Goal: Task Accomplishment & Management: Use online tool/utility

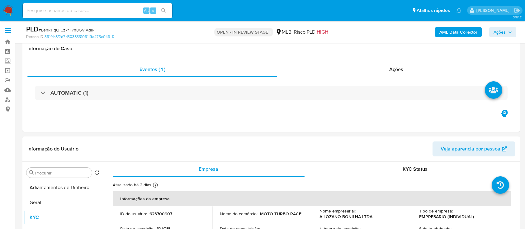
select select "10"
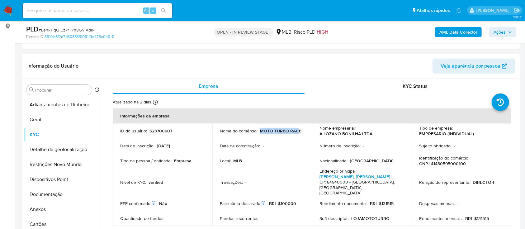
drag, startPoint x: 297, startPoint y: 130, endPoint x: 262, endPoint y: 127, distance: 35.3
click at [263, 126] on td "Nome do comércio : MOTO TURBO RACE" at bounding box center [262, 130] width 100 height 15
click at [260, 130] on p "MOTO TURBO RACE" at bounding box center [280, 131] width 41 height 6
click at [303, 131] on div "Nome do comércio : MOTO TURBO RACE" at bounding box center [262, 131] width 85 height 6
drag, startPoint x: 301, startPoint y: 131, endPoint x: 260, endPoint y: 129, distance: 41.2
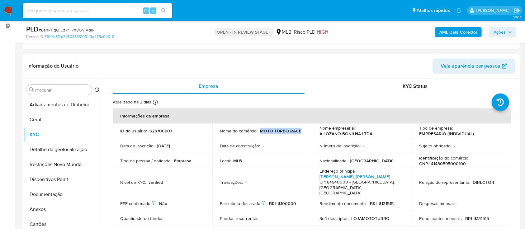
click at [259, 129] on div "Nome do comércio : MOTO TURBO RACE" at bounding box center [262, 131] width 85 height 6
copy p "MOTO TURBO RACE"
click at [51, 191] on button "Documentação" at bounding box center [60, 194] width 73 height 15
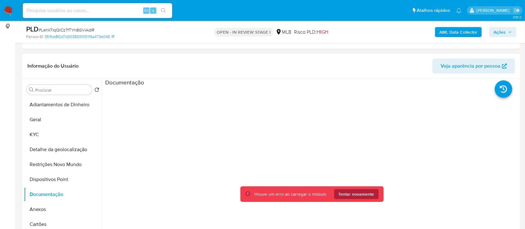
click at [360, 194] on span "Tentar novamente" at bounding box center [357, 194] width 36 height 10
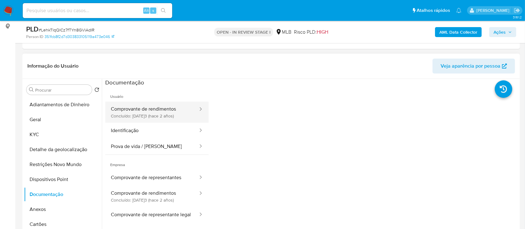
click at [155, 111] on button "Comprovante de rendimentos Concluído: 08/05/2023 (hace 2 años)" at bounding box center [151, 112] width 93 height 21
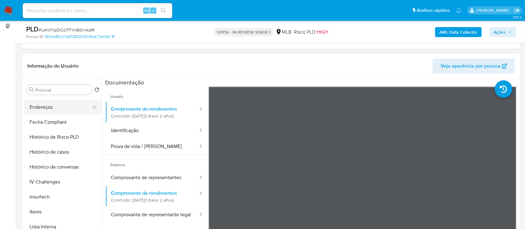
scroll to position [207, 0]
click at [56, 151] on button "Histórico de casos" at bounding box center [60, 151] width 73 height 15
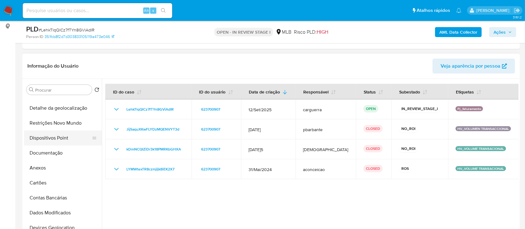
scroll to position [0, 0]
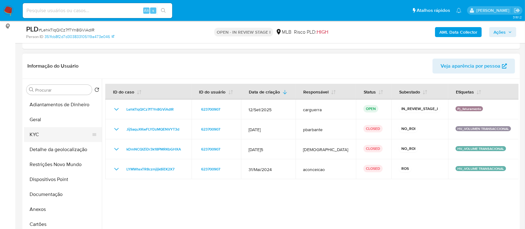
drag, startPoint x: 40, startPoint y: 138, endPoint x: 78, endPoint y: 134, distance: 38.2
click at [40, 137] on button "KYC" at bounding box center [60, 134] width 73 height 15
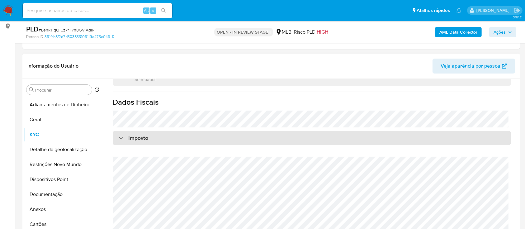
scroll to position [125, 0]
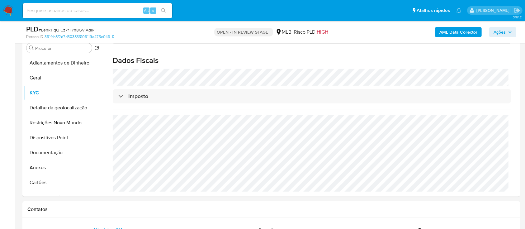
click at [455, 32] on b "AML Data Collector" at bounding box center [459, 32] width 38 height 10
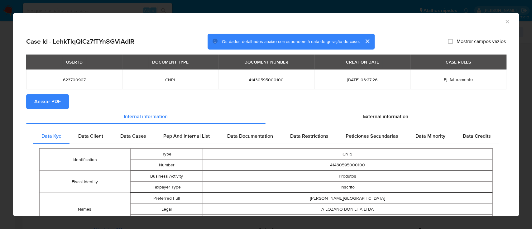
click at [51, 104] on span "Anexar PDF" at bounding box center [47, 102] width 26 height 14
click at [505, 20] on icon "Fechar a janela" at bounding box center [506, 21] width 3 height 3
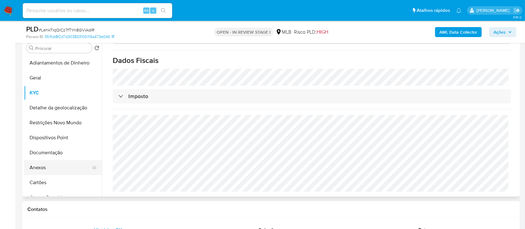
drag, startPoint x: 38, startPoint y: 165, endPoint x: 47, endPoint y: 163, distance: 9.1
click at [38, 166] on button "Anexos" at bounding box center [60, 167] width 73 height 15
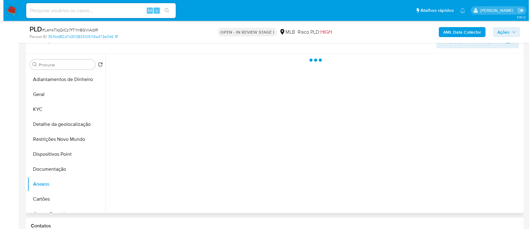
scroll to position [83, 0]
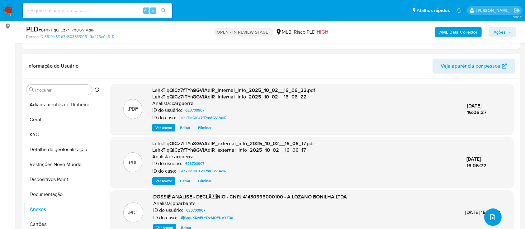
click at [489, 219] on icon "upload-file" at bounding box center [492, 216] width 7 height 7
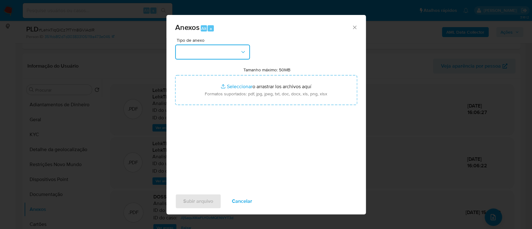
click at [218, 45] on button "button" at bounding box center [212, 52] width 75 height 15
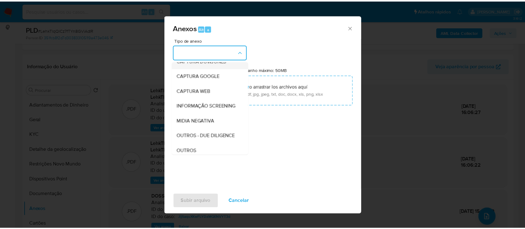
scroll to position [41, 0]
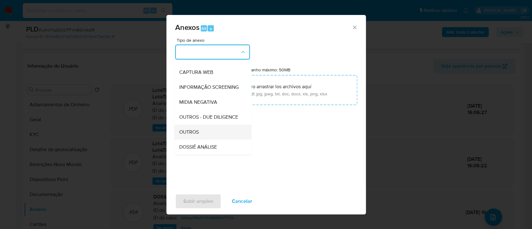
click at [202, 140] on div "OUTROS" at bounding box center [211, 132] width 64 height 15
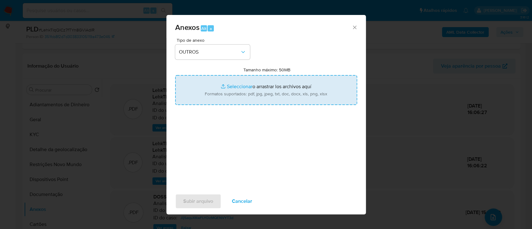
click at [239, 85] on input "Tamanho máximo: 50MB Seleccionar archivos" at bounding box center [266, 90] width 182 height 30
type input "C:\fakepath\2º SAR - xxx - CNPJ 41430595000100 - A LOZANO BONILHA LTDA.pdf"
click at [236, 87] on input "Tamanho máximo: 50MB Seleccionar archivos" at bounding box center [266, 90] width 182 height 30
type input "C:\fakepath\Mulan 623700907_2025_10_01_16_29_58.xlsx"
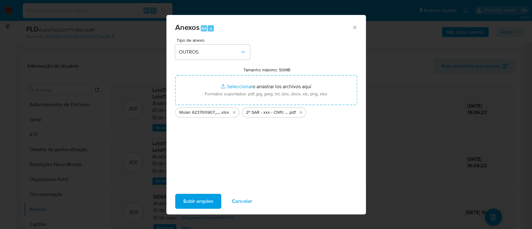
click at [207, 201] on span "Subir arquivo" at bounding box center [198, 201] width 30 height 14
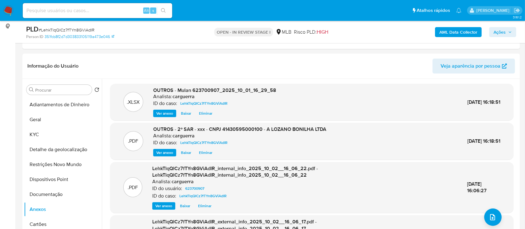
click at [509, 31] on icon "button" at bounding box center [510, 32] width 4 height 4
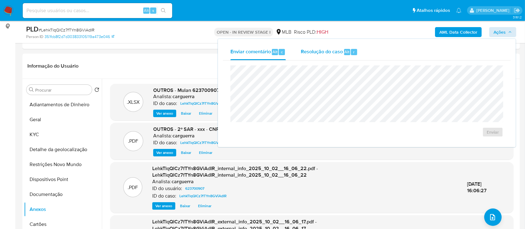
click at [324, 55] on div "Resolução do caso Alt r" at bounding box center [329, 52] width 57 height 16
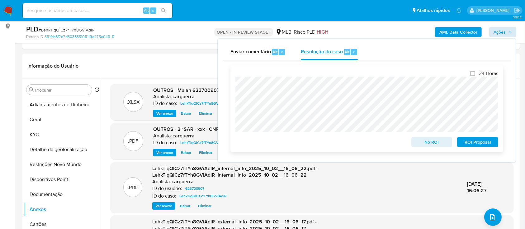
click at [465, 141] on span "ROI Proposal" at bounding box center [478, 142] width 32 height 9
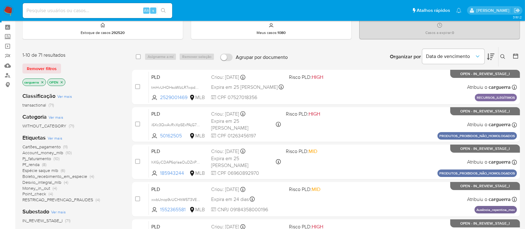
scroll to position [41, 0]
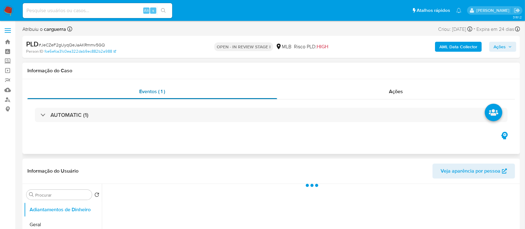
select select "10"
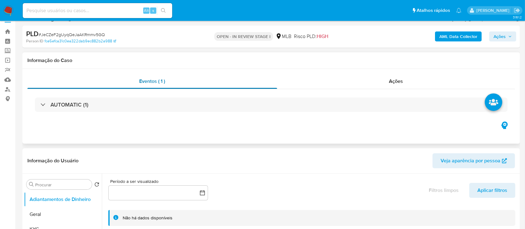
scroll to position [41, 0]
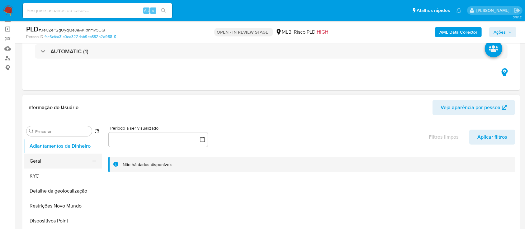
click at [47, 164] on button "Geral" at bounding box center [60, 161] width 73 height 15
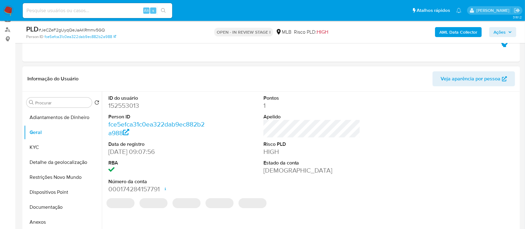
scroll to position [83, 0]
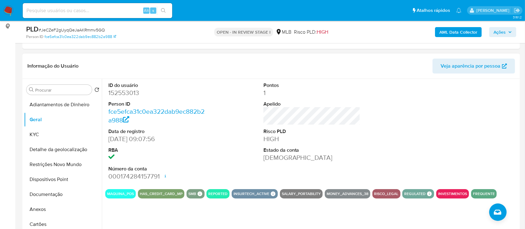
click at [479, 104] on div at bounding box center [466, 131] width 103 height 105
drag, startPoint x: 483, startPoint y: 125, endPoint x: 444, endPoint y: 91, distance: 51.7
click at [480, 123] on div at bounding box center [466, 131] width 103 height 105
click at [45, 119] on button "Geral" at bounding box center [60, 119] width 73 height 15
click at [41, 116] on button "Geral" at bounding box center [60, 119] width 73 height 15
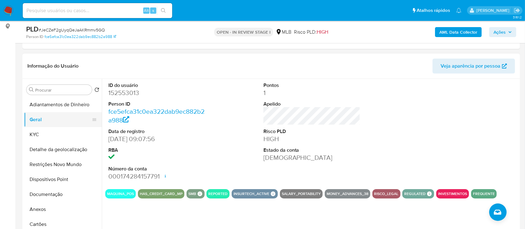
click at [40, 119] on button "Geral" at bounding box center [60, 119] width 73 height 15
drag, startPoint x: 43, startPoint y: 134, endPoint x: 76, endPoint y: 122, distance: 34.7
click at [44, 135] on button "KYC" at bounding box center [63, 134] width 78 height 15
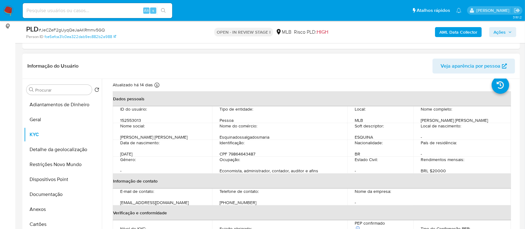
scroll to position [41, 0]
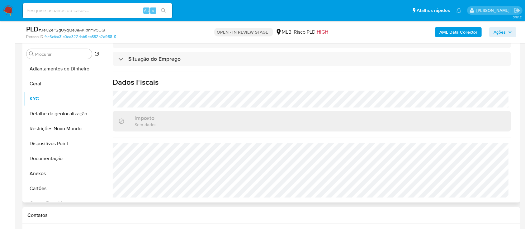
scroll to position [166, 0]
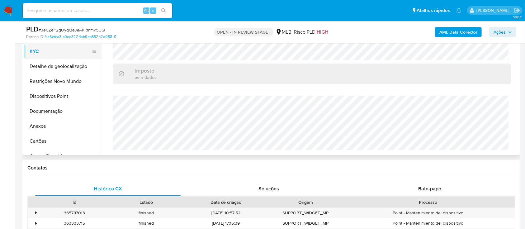
drag, startPoint x: 13, startPoint y: 60, endPoint x: 35, endPoint y: 56, distance: 22.4
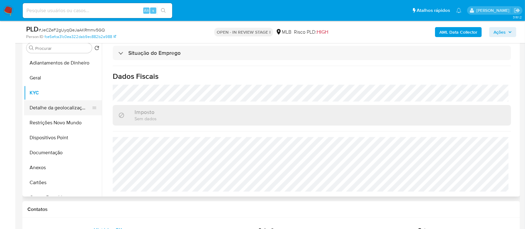
click at [47, 110] on button "Detalhe da geolocalização" at bounding box center [60, 107] width 73 height 15
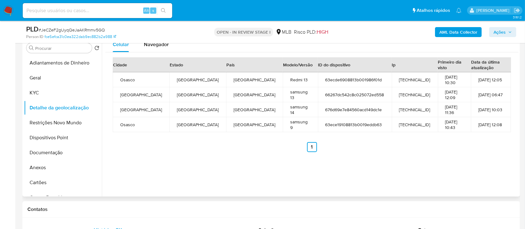
scroll to position [83, 0]
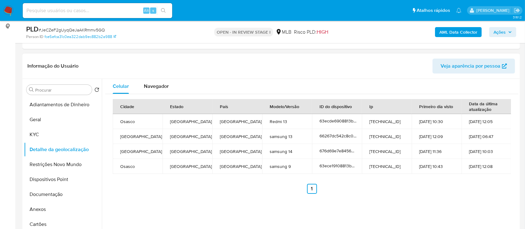
click at [424, 194] on div "Cidade Estado País Modelo/Versão ID do dispositivo Ip Primeiro dia visto Data d…" at bounding box center [311, 146] width 413 height 105
click at [70, 169] on button "Restrições Novo Mundo" at bounding box center [60, 164] width 73 height 15
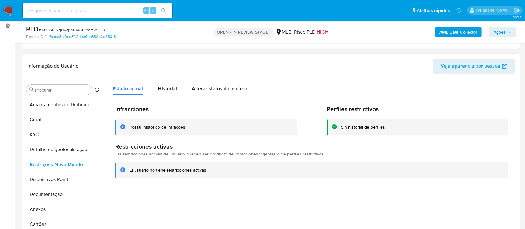
click at [447, 199] on div at bounding box center [310, 159] width 417 height 160
click at [53, 173] on button "Dispositivos Point" at bounding box center [60, 179] width 73 height 15
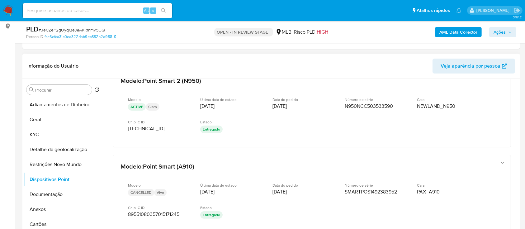
scroll to position [0, 0]
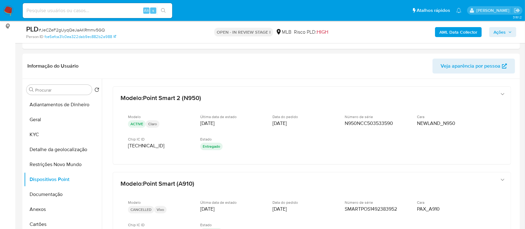
drag, startPoint x: 5, startPoint y: 91, endPoint x: 13, endPoint y: 88, distance: 9.1
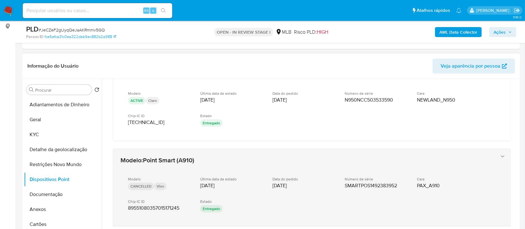
scroll to position [41, 0]
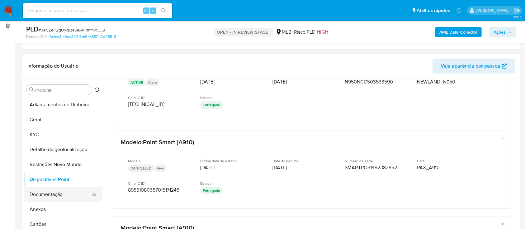
click at [48, 200] on button "Documentação" at bounding box center [60, 194] width 73 height 15
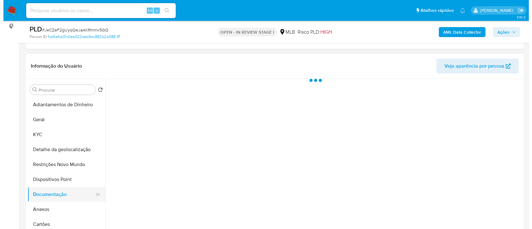
scroll to position [0, 0]
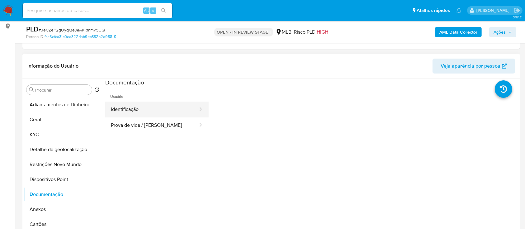
click at [147, 108] on button "Identificação" at bounding box center [151, 110] width 93 height 16
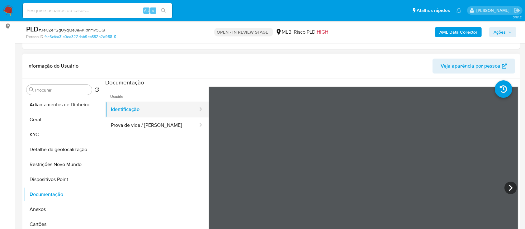
click at [124, 115] on button "Identificação" at bounding box center [151, 110] width 93 height 16
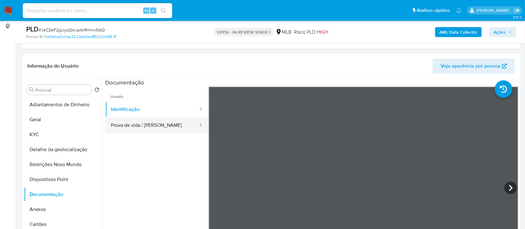
click at [128, 126] on button "Prova de vida / Selfie" at bounding box center [151, 125] width 93 height 16
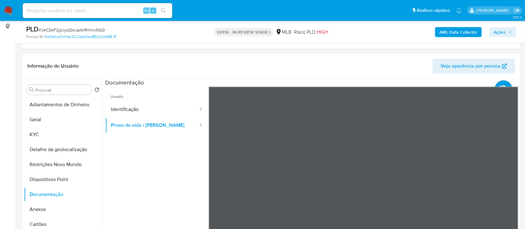
click at [450, 27] on b "AML Data Collector" at bounding box center [459, 32] width 38 height 10
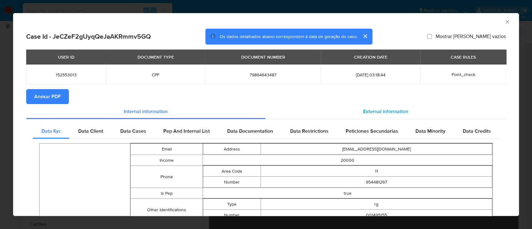
click at [396, 114] on span "External information" at bounding box center [385, 111] width 45 height 7
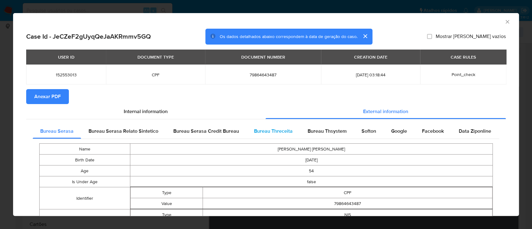
drag, startPoint x: 270, startPoint y: 130, endPoint x: 292, endPoint y: 127, distance: 21.7
click at [270, 131] on span "Bureau Threceita" at bounding box center [273, 130] width 39 height 7
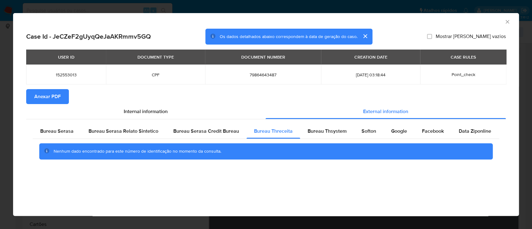
click at [453, 19] on div "AML Data Collector" at bounding box center [260, 20] width 487 height 7
click at [318, 135] on div "Bureau Thsystem" at bounding box center [327, 131] width 54 height 15
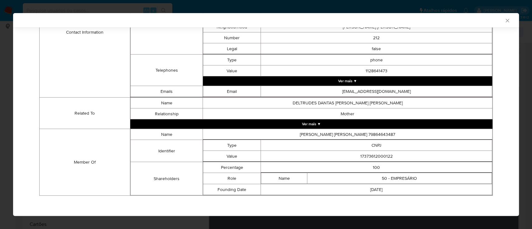
scroll to position [252, 0]
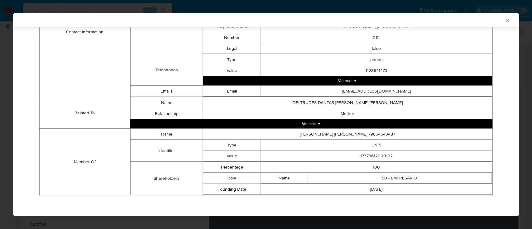
click at [458, 21] on div "AML Data Collector" at bounding box center [260, 20] width 487 height 6
drag, startPoint x: 404, startPoint y: 153, endPoint x: 346, endPoint y: 154, distance: 57.6
click at [346, 154] on td "17373612000122" at bounding box center [376, 155] width 231 height 11
copy td "17373612000122"
click at [466, 23] on div "AML Data Collector" at bounding box center [266, 20] width 506 height 14
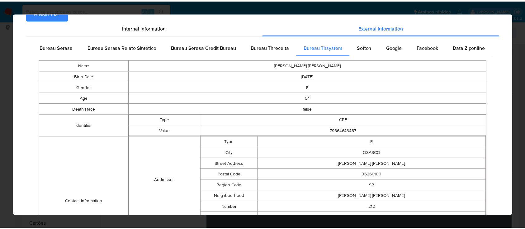
scroll to position [0, 0]
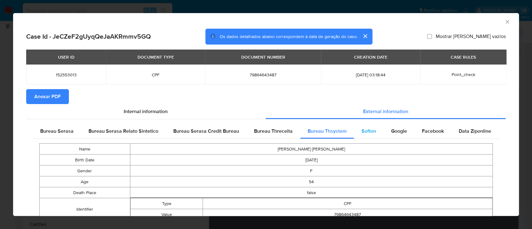
click at [371, 133] on span "Softon" at bounding box center [368, 130] width 15 height 7
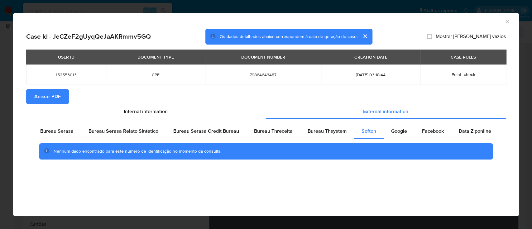
click at [437, 22] on div "AML Data Collector" at bounding box center [260, 20] width 487 height 7
click at [397, 133] on span "Google" at bounding box center [399, 130] width 16 height 7
click at [471, 19] on div "AML Data Collector" at bounding box center [260, 20] width 487 height 7
click at [506, 21] on icon "Fechar a janela" at bounding box center [507, 22] width 6 height 6
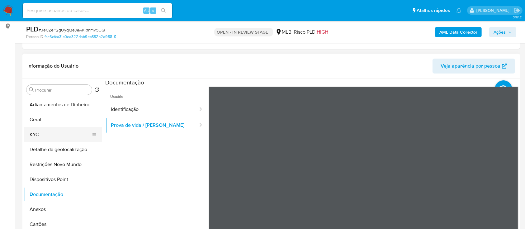
click at [43, 138] on button "KYC" at bounding box center [60, 134] width 73 height 15
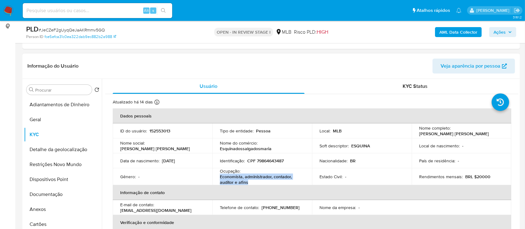
drag, startPoint x: 254, startPoint y: 182, endPoint x: 243, endPoint y: 183, distance: 11.6
click at [220, 177] on p "Economista, administrador, contador, auditor e afins" at bounding box center [261, 179] width 82 height 11
copy p "Economista, administrador, contador, auditor e afins"
click at [62, 190] on button "Documentação" at bounding box center [60, 194] width 73 height 15
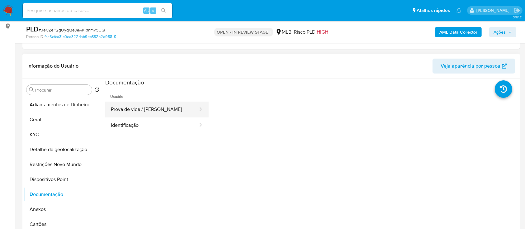
click at [131, 112] on button "Prova de vida / Selfie" at bounding box center [151, 110] width 93 height 16
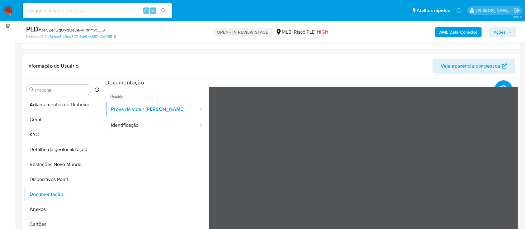
click at [465, 29] on b "AML Data Collector" at bounding box center [459, 32] width 38 height 10
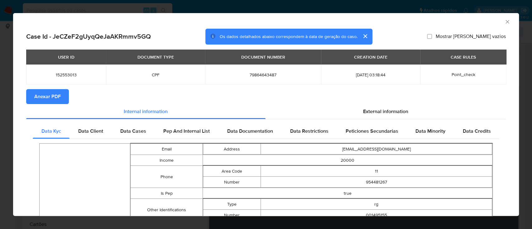
click at [42, 98] on span "Anexar PDF" at bounding box center [47, 97] width 26 height 14
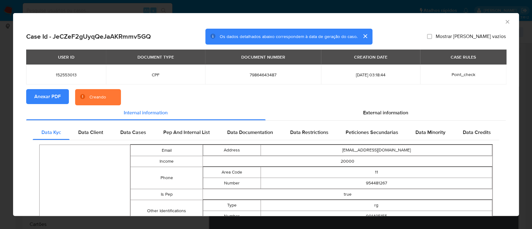
click at [0, 112] on div "AML Data Collector Case Id - JeCZeF2gUyqQeJaAKRmmv5GQ Os dados detalhados abaix…" at bounding box center [266, 114] width 532 height 229
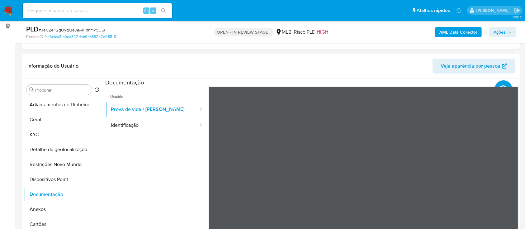
click at [51, 206] on button "Anexos" at bounding box center [60, 209] width 73 height 15
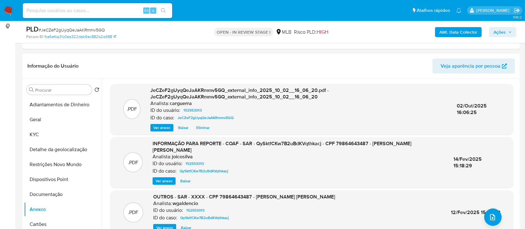
drag, startPoint x: 505, startPoint y: 31, endPoint x: 482, endPoint y: 37, distance: 23.2
click at [505, 31] on span "Ações" at bounding box center [500, 32] width 12 height 10
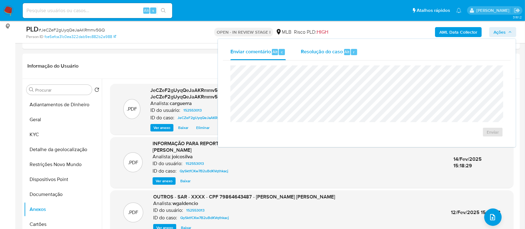
click at [321, 49] on span "Resolução do caso" at bounding box center [322, 51] width 42 height 7
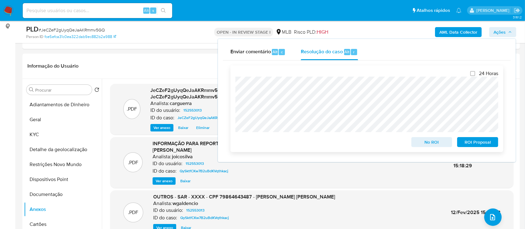
click at [474, 142] on span "ROI Proposal" at bounding box center [478, 142] width 32 height 9
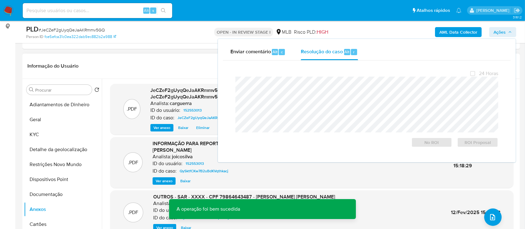
click at [188, 65] on header "Informação do Usuário Veja aparência por pessoa" at bounding box center [271, 66] width 488 height 15
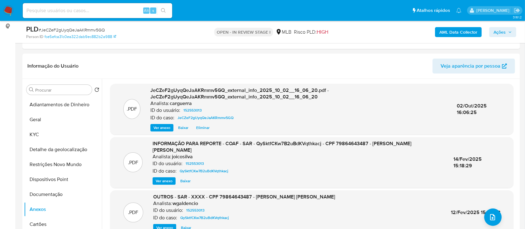
click at [495, 32] on span "Ações" at bounding box center [500, 32] width 12 height 10
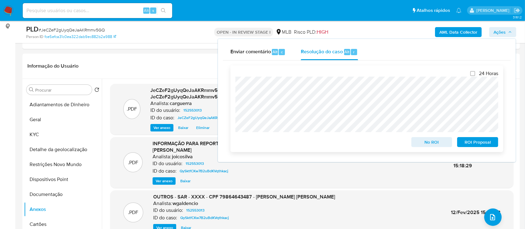
click at [469, 140] on span "ROI Proposal" at bounding box center [478, 142] width 32 height 9
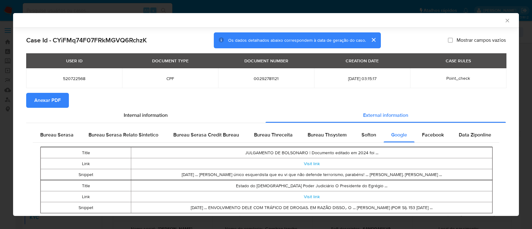
select select "10"
click at [500, 24] on div "AML Data Collector" at bounding box center [266, 20] width 506 height 14
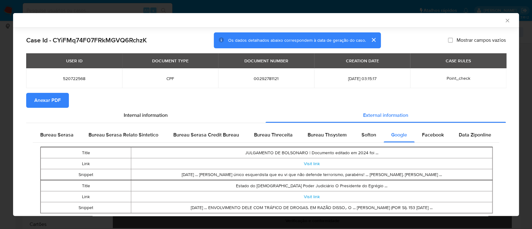
scroll to position [19, 0]
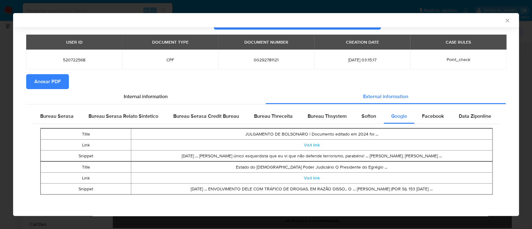
drag, startPoint x: 53, startPoint y: 81, endPoint x: 139, endPoint y: 69, distance: 86.8
click at [53, 82] on span "Anexar PDF" at bounding box center [47, 82] width 26 height 14
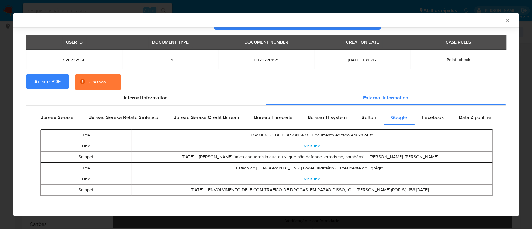
click at [504, 19] on icon "Fechar a janela" at bounding box center [507, 20] width 6 height 6
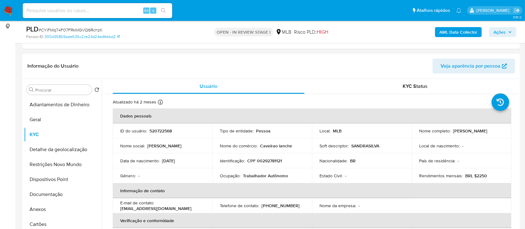
click at [44, 212] on button "Anexos" at bounding box center [63, 209] width 78 height 15
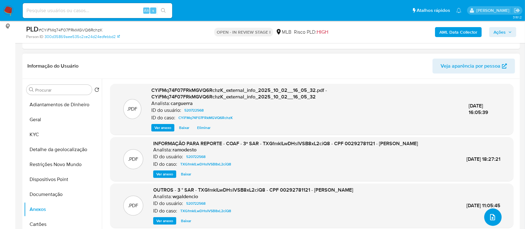
click at [498, 220] on button "upload-file" at bounding box center [492, 216] width 17 height 17
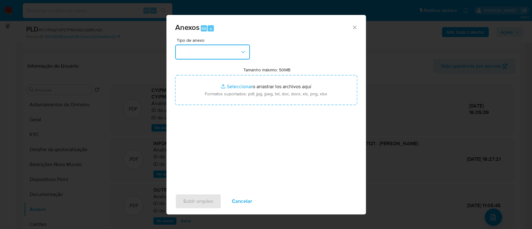
click at [198, 49] on button "button" at bounding box center [212, 52] width 75 height 15
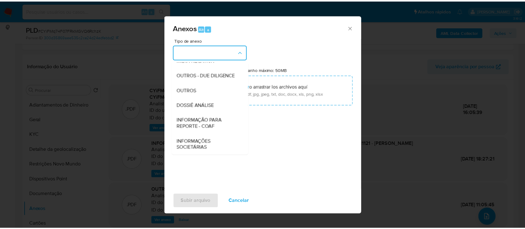
scroll to position [96, 0]
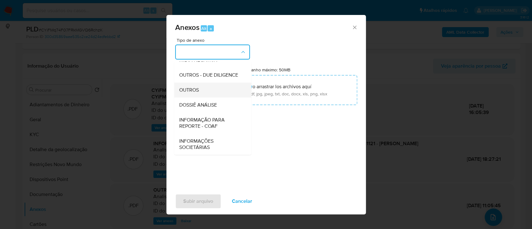
click at [191, 88] on span "OUTROS" at bounding box center [189, 90] width 20 height 6
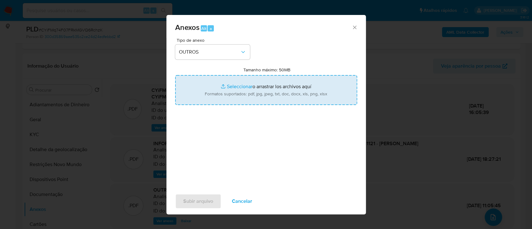
click at [234, 83] on input "Tamanho máximo: 50MB Seleccionar archivos" at bounding box center [266, 90] width 182 height 30
type input "C:\fakepath\Mulan 520722568_2025_10_01_16_31_18.xlsx"
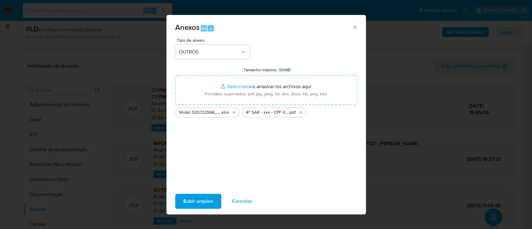
click at [199, 198] on span "Subir arquivo" at bounding box center [198, 201] width 30 height 14
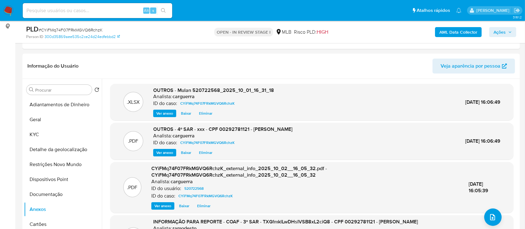
click at [500, 31] on span "Ações" at bounding box center [500, 32] width 12 height 10
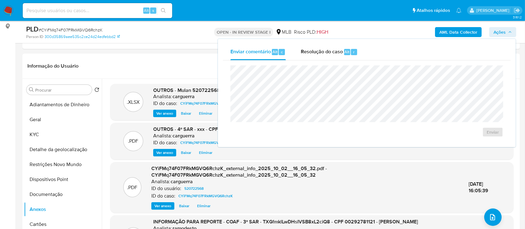
drag, startPoint x: 329, startPoint y: 52, endPoint x: 333, endPoint y: 64, distance: 12.9
click at [329, 52] on span "Resolução do caso" at bounding box center [322, 51] width 42 height 7
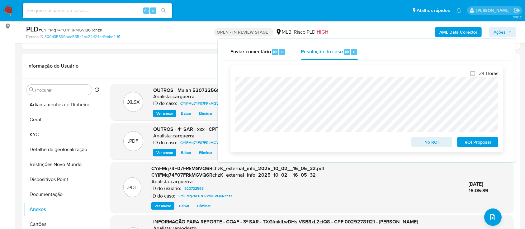
click at [477, 143] on span "ROI Proposal" at bounding box center [478, 142] width 32 height 9
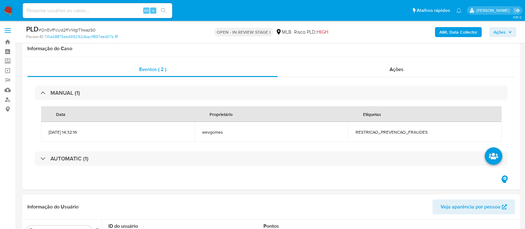
select select "10"
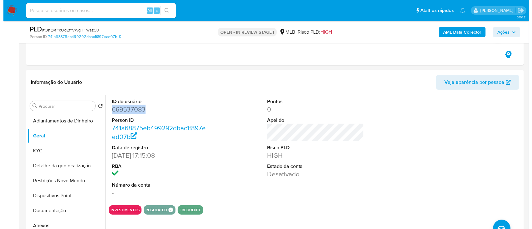
scroll to position [41, 0]
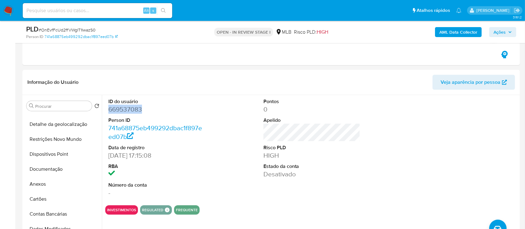
click at [460, 29] on b "AML Data Collector" at bounding box center [459, 32] width 38 height 10
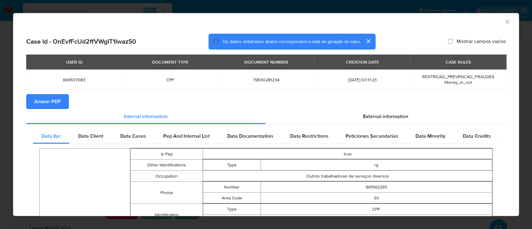
click at [46, 105] on span "Anexar PDF" at bounding box center [47, 102] width 26 height 14
click at [505, 22] on icon "Fechar a janela" at bounding box center [506, 21] width 3 height 3
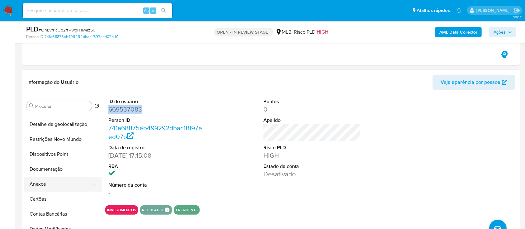
click at [34, 178] on button "Anexos" at bounding box center [60, 184] width 73 height 15
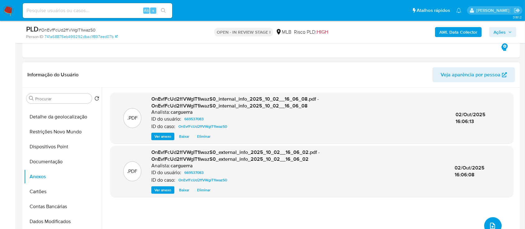
click at [486, 222] on button "upload-file" at bounding box center [492, 225] width 17 height 17
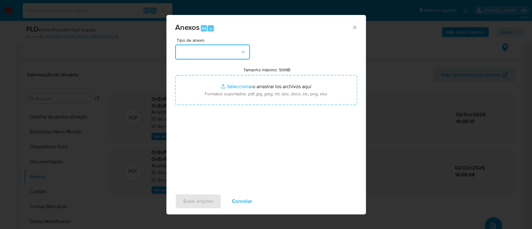
click at [215, 50] on button "button" at bounding box center [212, 52] width 75 height 15
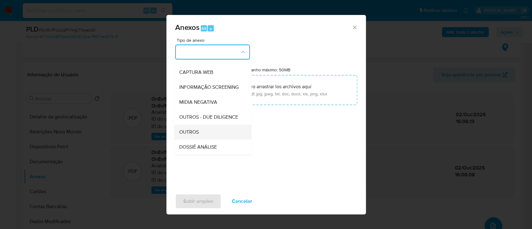
click at [179, 135] on span "OUTROS" at bounding box center [189, 132] width 20 height 6
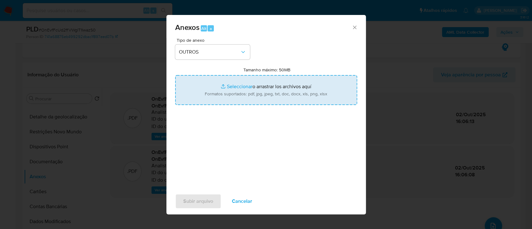
click at [237, 83] on input "Tamanho máximo: 50MB Seleccionar archivos" at bounding box center [266, 90] width 182 height 30
type input "C:\fakepath\Mulan 669537083_2025_10_01_16_39_23.xlsx"
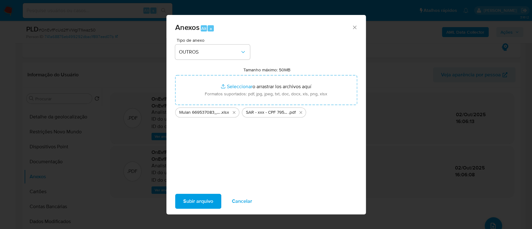
click at [202, 202] on span "Subir arquivo" at bounding box center [198, 201] width 30 height 14
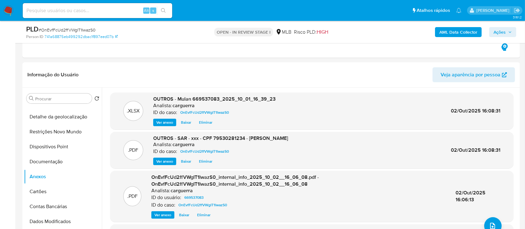
click at [501, 30] on span "Ações" at bounding box center [500, 32] width 12 height 10
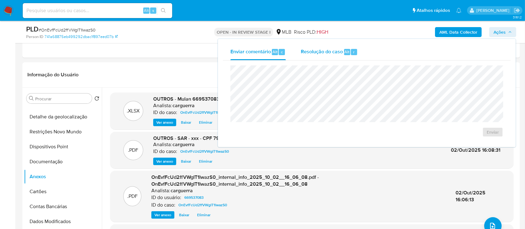
click at [318, 49] on span "Resolução do caso" at bounding box center [322, 51] width 42 height 7
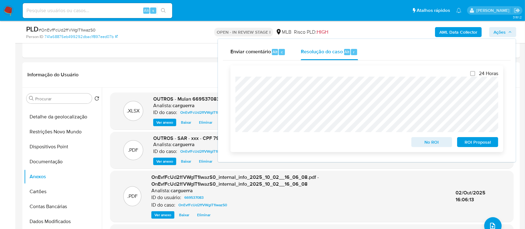
click at [484, 143] on span "ROI Proposal" at bounding box center [478, 142] width 32 height 9
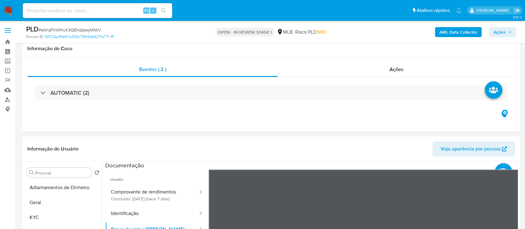
select select "10"
click at [468, 31] on b "AML Data Collector" at bounding box center [459, 32] width 38 height 10
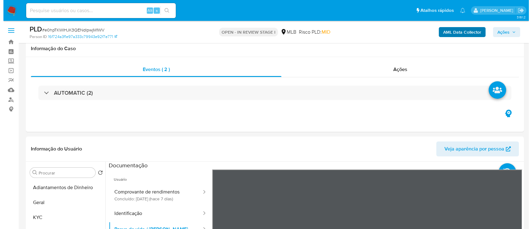
scroll to position [83, 0]
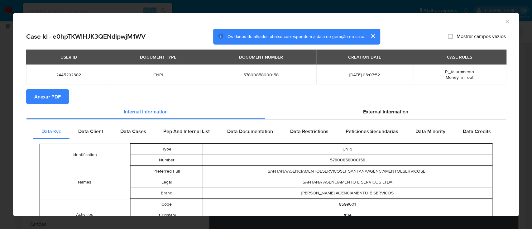
click at [62, 95] on button "Anexar PDF" at bounding box center [47, 96] width 43 height 15
click at [504, 21] on icon "Fechar a janela" at bounding box center [507, 22] width 6 height 6
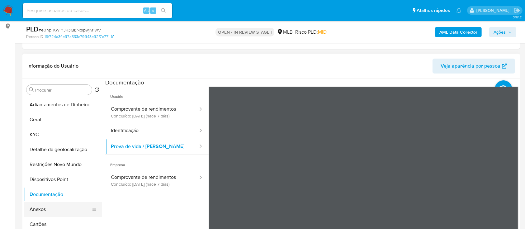
click at [41, 208] on button "Anexos" at bounding box center [60, 209] width 73 height 15
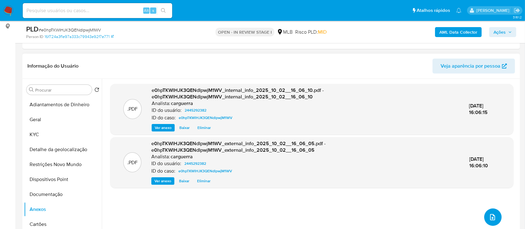
click at [496, 220] on button "upload-file" at bounding box center [492, 216] width 17 height 17
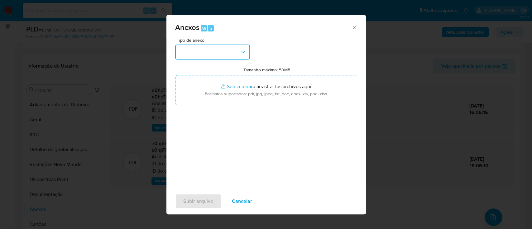
click at [213, 53] on button "button" at bounding box center [212, 52] width 75 height 15
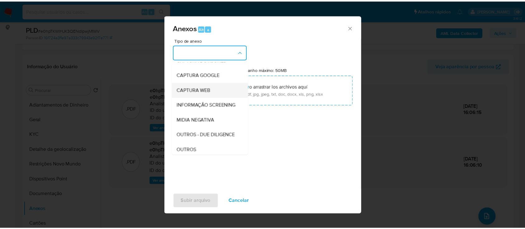
scroll to position [41, 0]
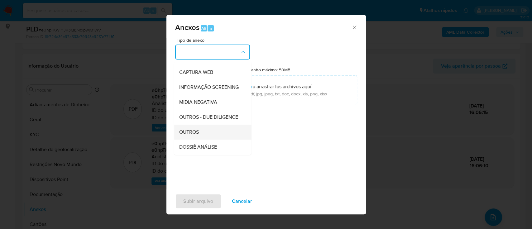
click at [187, 135] on span "OUTROS" at bounding box center [189, 132] width 20 height 6
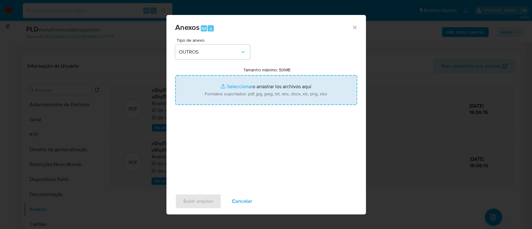
click at [231, 81] on input "Tamanho máximo: 50MB Seleccionar archivos" at bounding box center [266, 90] width 182 height 30
type input "C:\fakepath\SAR - xxx - CNPJ 57800858000158 - SANTANA AGENCIAMENTO E SERVICOS L…"
click at [242, 85] on input "Tamanho máximo: 50MB Seleccionar archivos" at bounding box center [266, 90] width 182 height 30
type input "C:\fakepath\Mulan 2445292382_2025_10_01_16_33_34.xlsx"
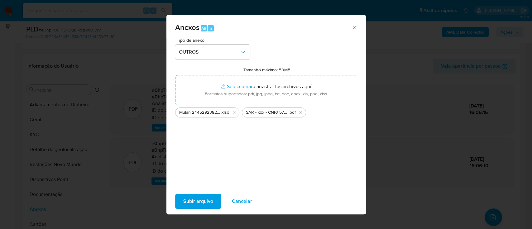
click at [196, 202] on span "Subir arquivo" at bounding box center [198, 201] width 30 height 14
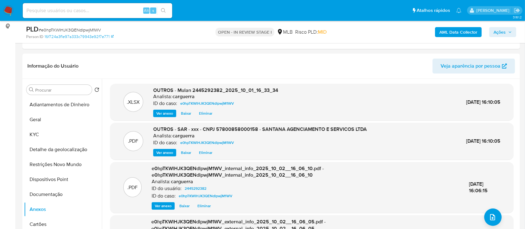
click at [506, 31] on span "Ações" at bounding box center [500, 32] width 12 height 10
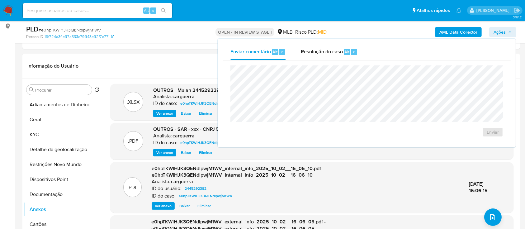
drag, startPoint x: 321, startPoint y: 53, endPoint x: 319, endPoint y: 64, distance: 11.3
click at [321, 53] on span "Resolução do caso" at bounding box center [322, 51] width 42 height 7
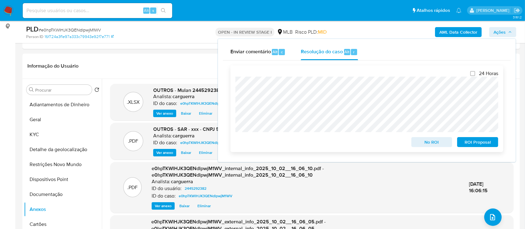
click at [479, 143] on span "ROI Proposal" at bounding box center [478, 142] width 32 height 9
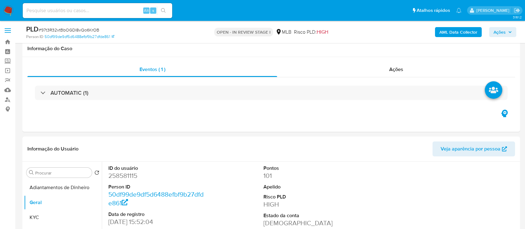
select select "10"
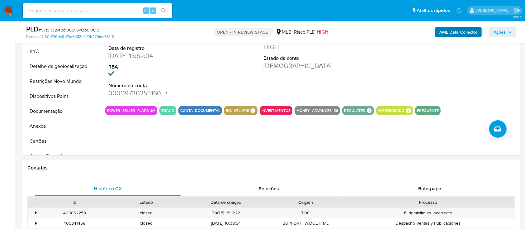
scroll to position [166, 0]
click at [464, 30] on b "AML Data Collector" at bounding box center [459, 32] width 38 height 10
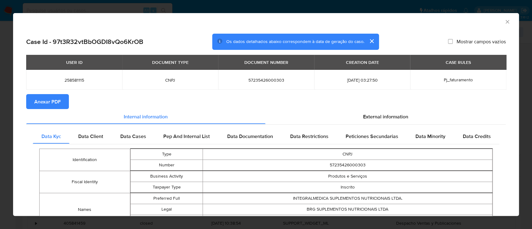
click at [45, 101] on span "Anexar PDF" at bounding box center [47, 102] width 26 height 14
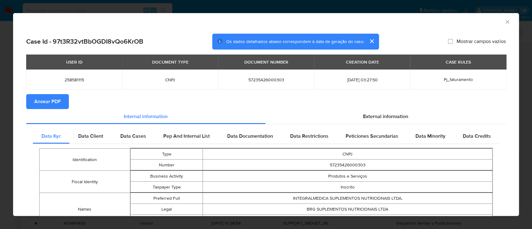
click at [496, 17] on div "AML Data Collector" at bounding box center [266, 21] width 506 height 16
click at [504, 19] on icon "Fechar a janela" at bounding box center [507, 22] width 6 height 6
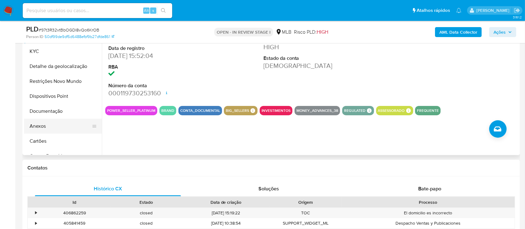
drag, startPoint x: 41, startPoint y: 128, endPoint x: 50, endPoint y: 122, distance: 11.1
click at [41, 129] on button "Anexos" at bounding box center [60, 126] width 73 height 15
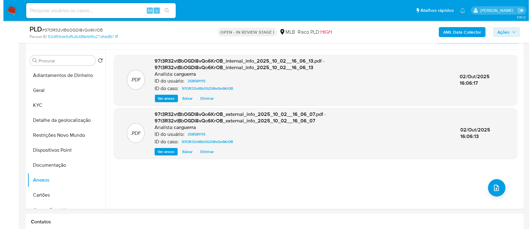
scroll to position [125, 0]
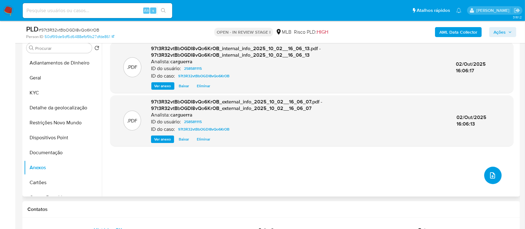
click at [497, 172] on button "upload-file" at bounding box center [492, 175] width 17 height 17
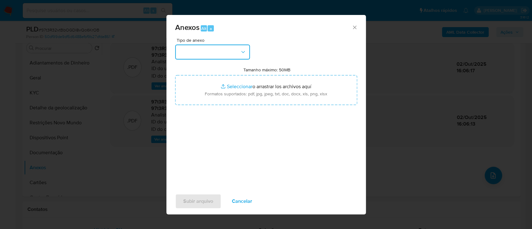
drag, startPoint x: 222, startPoint y: 45, endPoint x: 217, endPoint y: 51, distance: 7.4
click at [222, 45] on button "button" at bounding box center [212, 52] width 75 height 15
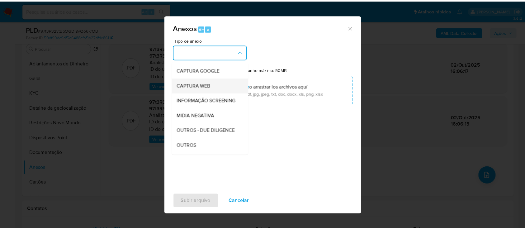
scroll to position [41, 0]
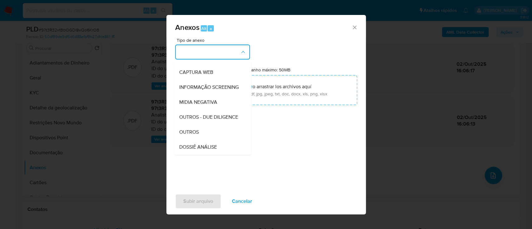
click at [198, 135] on span "OUTROS" at bounding box center [189, 132] width 20 height 6
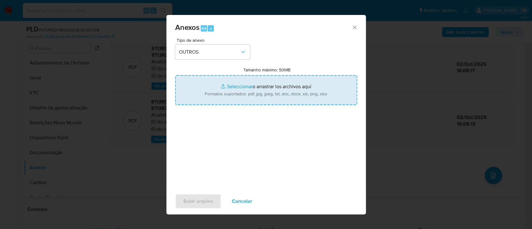
click at [237, 86] on input "Tamanho máximo: 50MB Seleccionar archivos" at bounding box center [266, 90] width 182 height 30
type input "C:\fakepath\SAR - xxx - CNPJ 57235426000303 - BRG SUPLEMENTOS NUTRICIONAIS LTDA…"
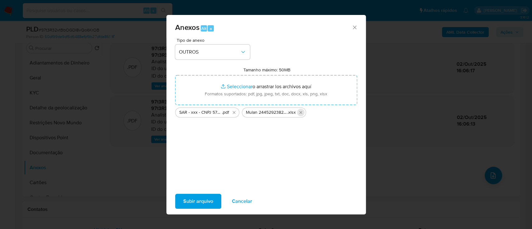
click at [302, 114] on icon "Eliminar Mulan 2445292382_2025_10_01_16_33_34.xlsx" at bounding box center [300, 112] width 5 height 5
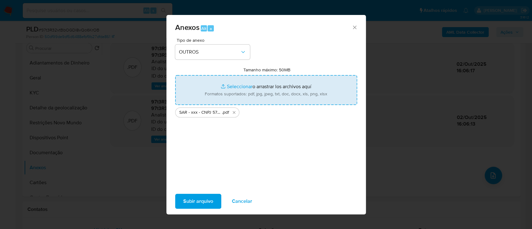
click at [249, 86] on input "Tamanho máximo: 50MB Seleccionar archivos" at bounding box center [266, 90] width 182 height 30
type input "C:\fakepath\Mulan 258581115_2025_10_01_16_36_49.xlsx"
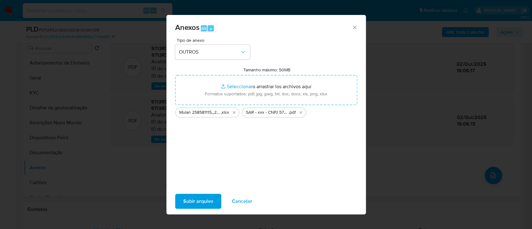
click at [190, 198] on span "Subir arquivo" at bounding box center [198, 201] width 30 height 14
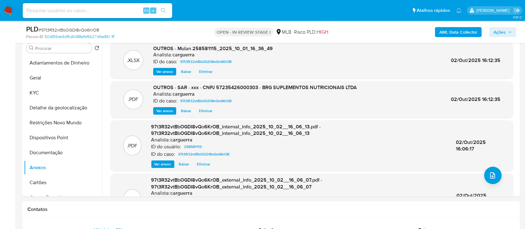
drag, startPoint x: 501, startPoint y: 30, endPoint x: 469, endPoint y: 35, distance: 33.1
click at [501, 30] on span "Ações" at bounding box center [500, 32] width 12 height 10
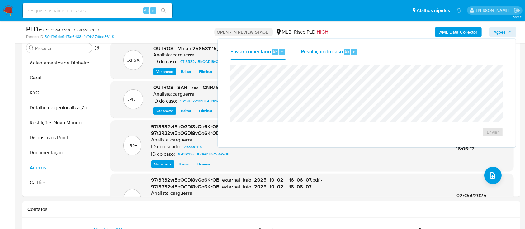
drag, startPoint x: 312, startPoint y: 53, endPoint x: 311, endPoint y: 59, distance: 6.3
click at [312, 53] on span "Resolução do caso" at bounding box center [322, 51] width 42 height 7
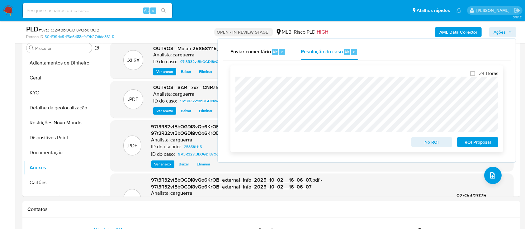
click at [438, 144] on span "No ROI" at bounding box center [432, 142] width 32 height 9
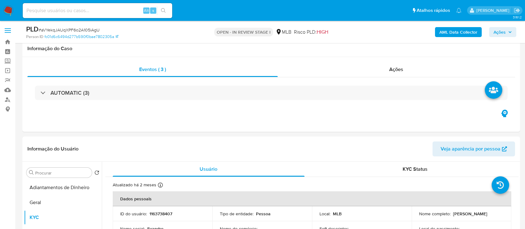
select select "10"
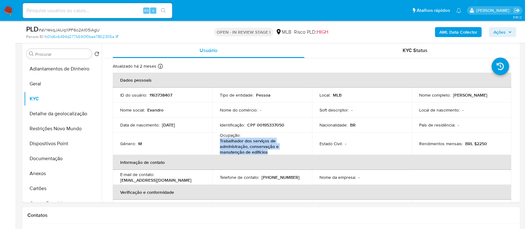
click at [460, 34] on b "AML Data Collector" at bounding box center [459, 32] width 38 height 10
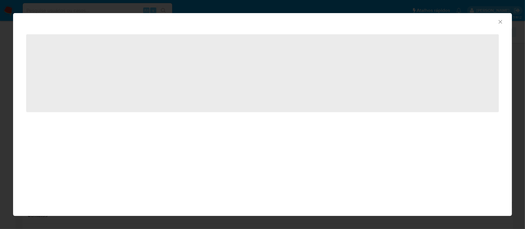
scroll to position [119, 0]
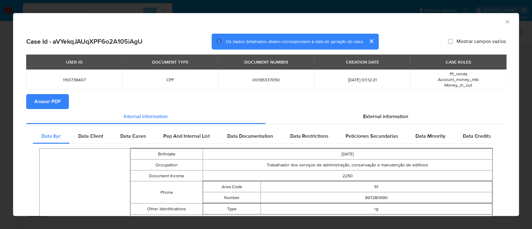
click at [57, 100] on span "Anexar PDF" at bounding box center [47, 102] width 26 height 14
click at [504, 21] on icon "Fechar a janela" at bounding box center [507, 22] width 6 height 6
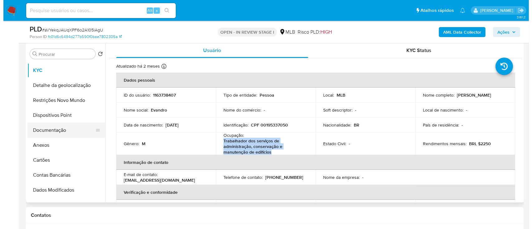
scroll to position [41, 0]
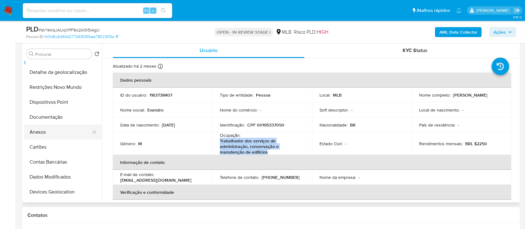
click at [53, 127] on button "Anexos" at bounding box center [60, 132] width 73 height 15
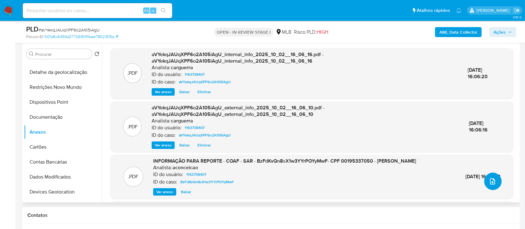
click at [484, 179] on button "upload-file" at bounding box center [492, 181] width 17 height 17
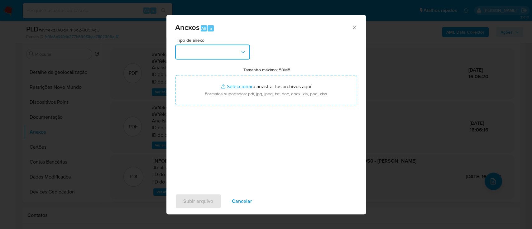
click at [205, 49] on button "button" at bounding box center [212, 52] width 75 height 15
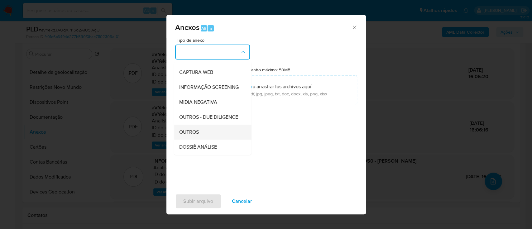
click at [193, 139] on div "OUTROS" at bounding box center [211, 132] width 64 height 15
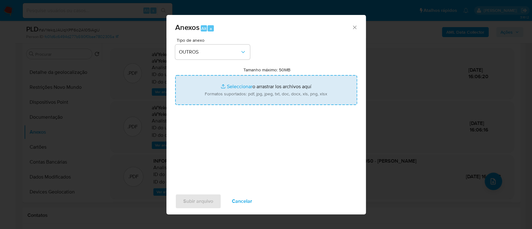
click at [226, 86] on input "Tamanho máximo: 50MB Seleccionar archivos" at bounding box center [266, 90] width 182 height 30
type input "C:\fakepath\2º SAR - xxx - CPF 00195337050 - ELISEU FARINHA BORGES.pdf"
click at [246, 87] on input "Tamanho máximo: 50MB Seleccionar archivos" at bounding box center [266, 90] width 182 height 30
type input "C:\fakepath\Mulan 1163738407_2025_10_01_16_36_06.xlsx"
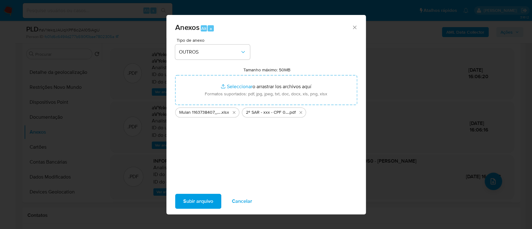
click at [197, 203] on span "Subir arquivo" at bounding box center [198, 201] width 30 height 14
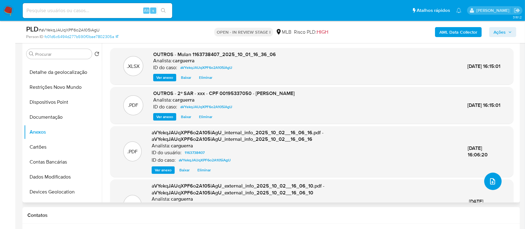
scroll to position [77, 0]
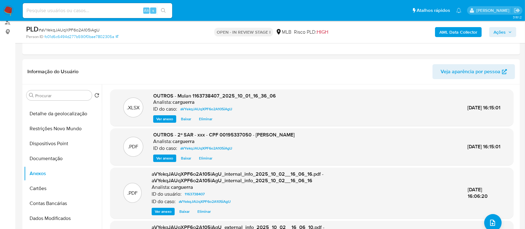
drag, startPoint x: 497, startPoint y: 31, endPoint x: 480, endPoint y: 37, distance: 18.0
click at [497, 31] on span "Ações" at bounding box center [500, 32] width 12 height 10
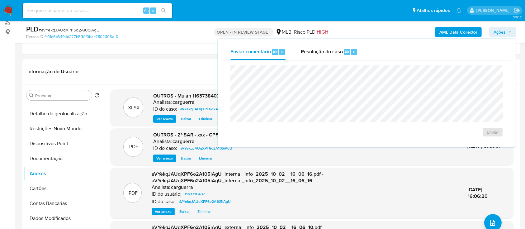
drag, startPoint x: 326, startPoint y: 51, endPoint x: 329, endPoint y: 64, distance: 12.4
click at [326, 53] on span "Resolução do caso" at bounding box center [322, 51] width 42 height 7
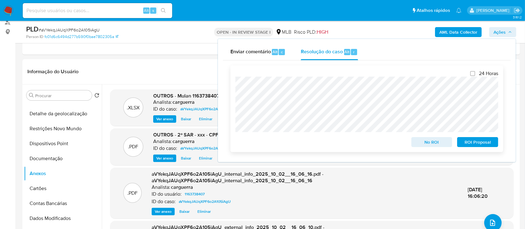
click at [475, 144] on span "ROI Proposal" at bounding box center [478, 142] width 32 height 9
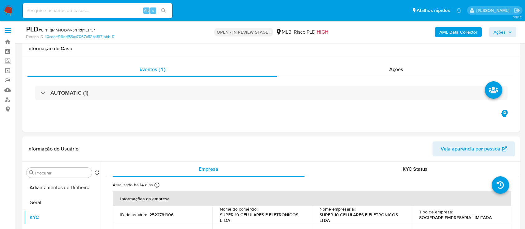
select select "10"
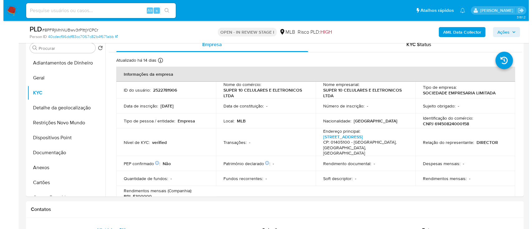
scroll to position [488, 0]
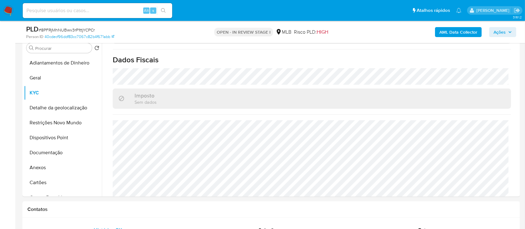
click at [451, 32] on b "AML Data Collector" at bounding box center [459, 32] width 38 height 10
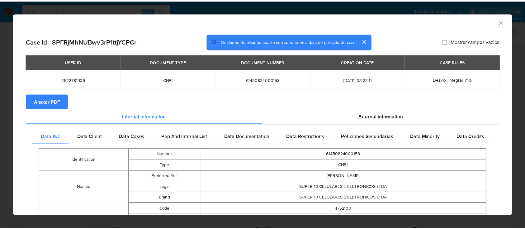
scroll to position [481, 0]
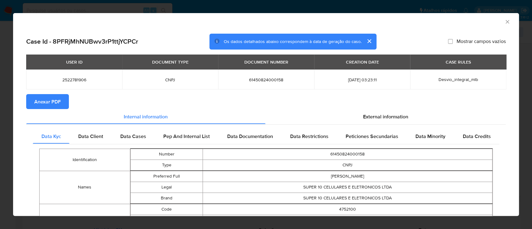
drag, startPoint x: 62, startPoint y: 103, endPoint x: 262, endPoint y: 102, distance: 200.0
click at [62, 103] on button "Anexar PDF" at bounding box center [47, 101] width 43 height 15
click at [504, 20] on icon "Fechar a janela" at bounding box center [507, 22] width 6 height 6
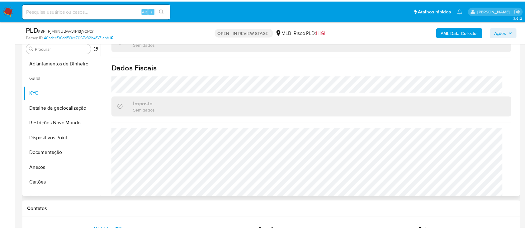
scroll to position [488, 0]
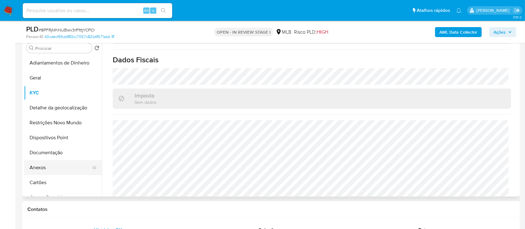
click at [47, 166] on button "Anexos" at bounding box center [60, 167] width 73 height 15
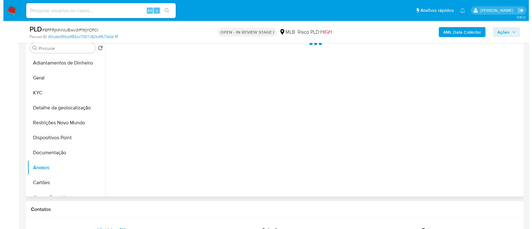
scroll to position [83, 0]
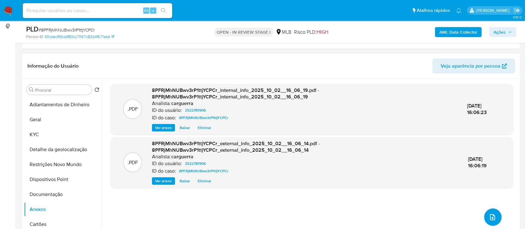
click at [492, 214] on icon "upload-file" at bounding box center [492, 216] width 7 height 7
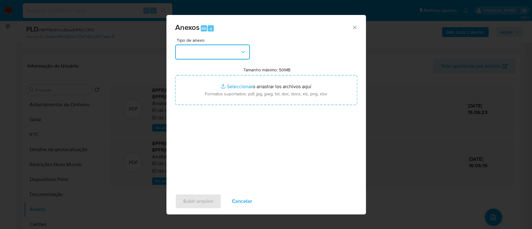
click at [218, 47] on button "button" at bounding box center [212, 52] width 75 height 15
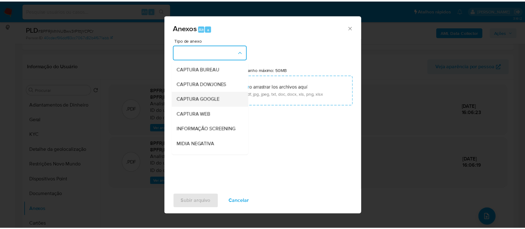
scroll to position [41, 0]
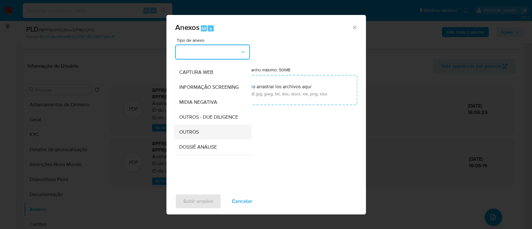
click at [196, 135] on span "OUTROS" at bounding box center [189, 132] width 20 height 6
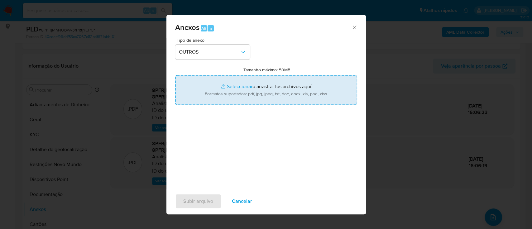
click at [236, 84] on input "Tamanho máximo: 50MB Seleccionar archivos" at bounding box center [266, 90] width 182 height 30
type input "C:\fakepath\Mulan 2522781906_2025_10_01_16_31_06.xlsx"
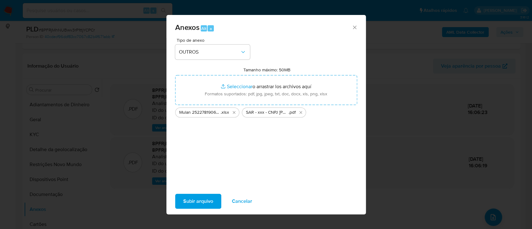
click at [188, 202] on span "Subir arquivo" at bounding box center [198, 201] width 30 height 14
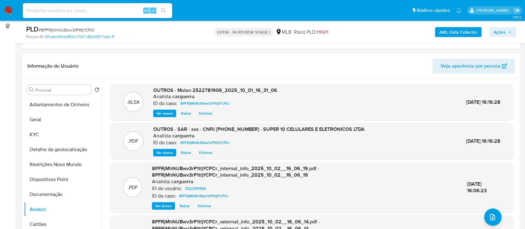
click at [493, 28] on button "Ações" at bounding box center [502, 32] width 27 height 10
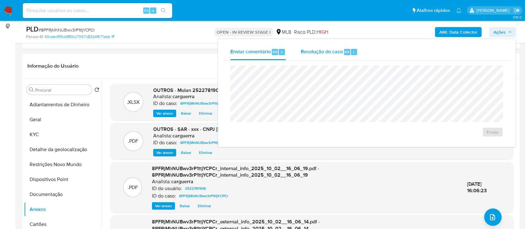
click at [321, 49] on span "Resolução do caso" at bounding box center [322, 51] width 42 height 7
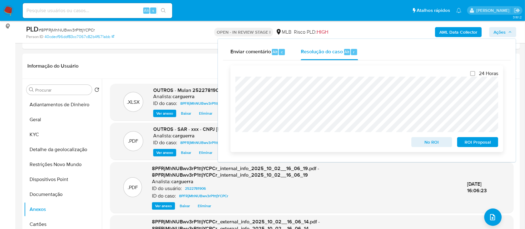
click at [479, 143] on span "ROI Proposal" at bounding box center [478, 142] width 32 height 9
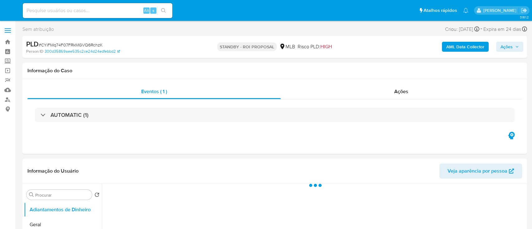
select select "10"
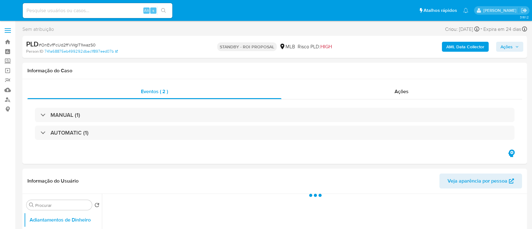
select select "10"
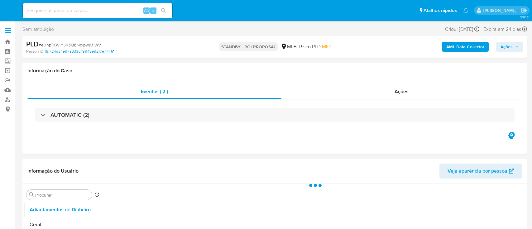
select select "10"
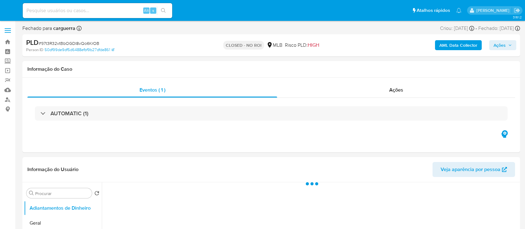
select select "10"
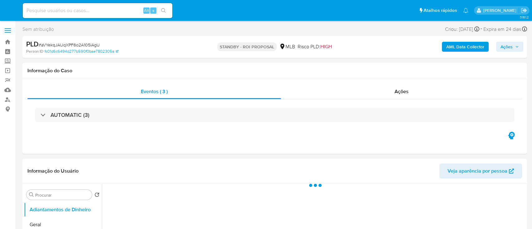
select select "10"
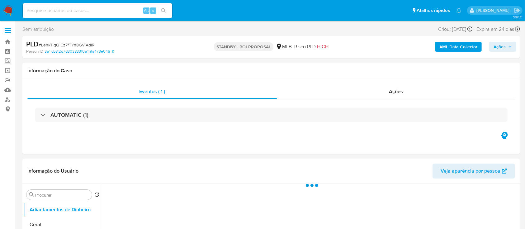
select select "10"
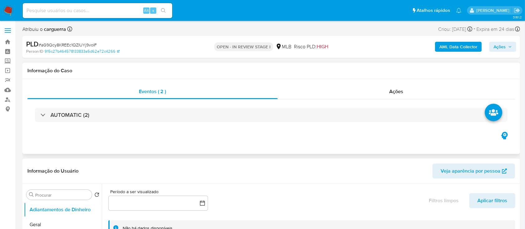
drag, startPoint x: 326, startPoint y: 129, endPoint x: 319, endPoint y: 124, distance: 8.5
click at [326, 130] on div "AUTOMATIC (2)" at bounding box center [271, 114] width 488 height 31
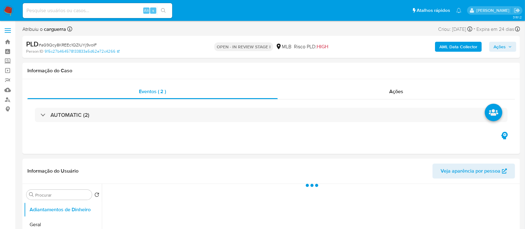
select select "10"
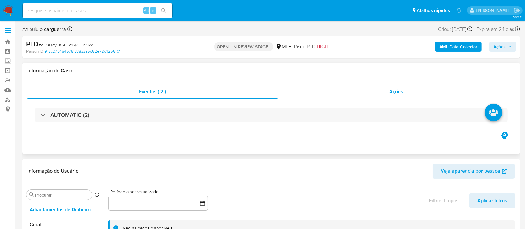
click at [392, 86] on div "Ações" at bounding box center [396, 91] width 237 height 15
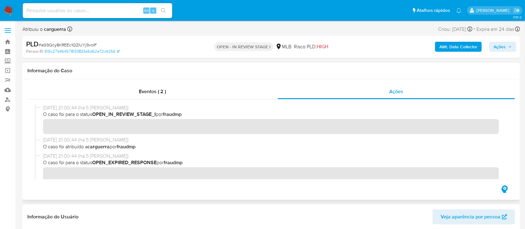
click at [344, 182] on div at bounding box center [271, 141] width 488 height 85
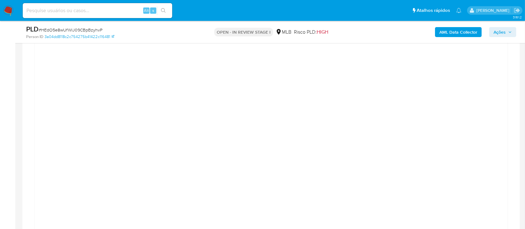
scroll to position [997, 0]
